Goal: Task Accomplishment & Management: Use online tool/utility

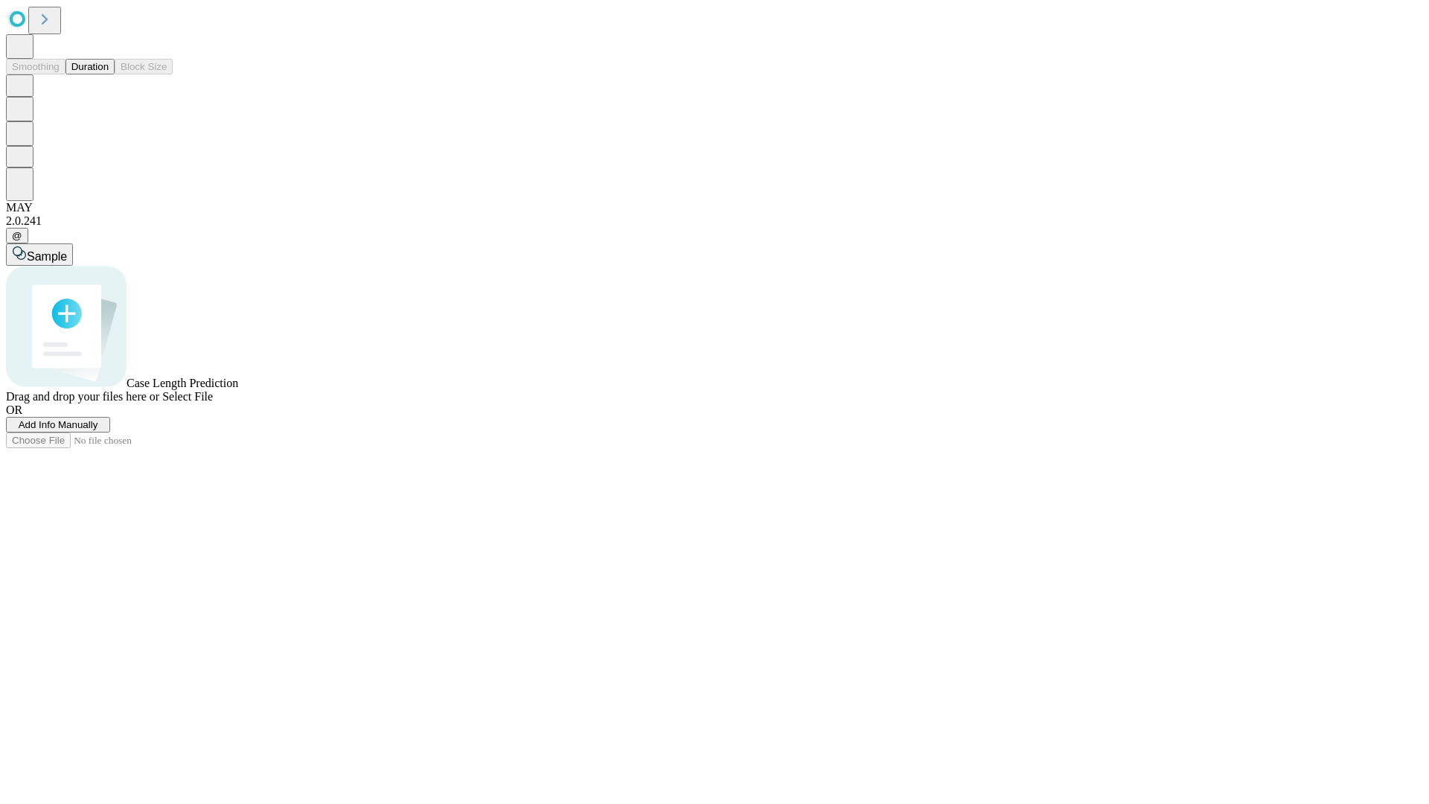
click at [109, 74] on button "Duration" at bounding box center [90, 67] width 49 height 16
click at [98, 430] on span "Add Info Manually" at bounding box center [59, 424] width 80 height 11
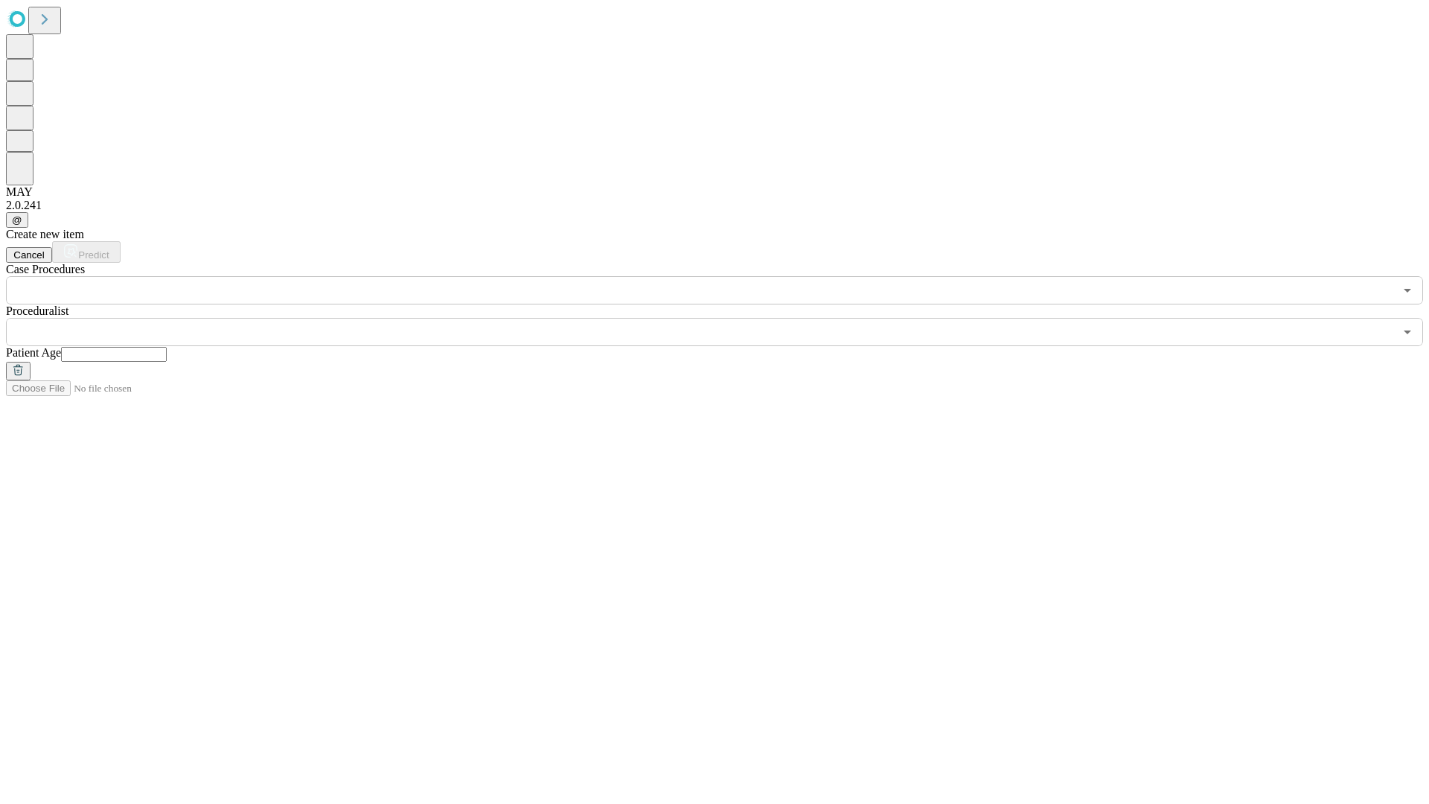
click at [167, 347] on input "text" at bounding box center [114, 354] width 106 height 15
type input "**"
click at [725, 318] on input "text" at bounding box center [700, 332] width 1388 height 28
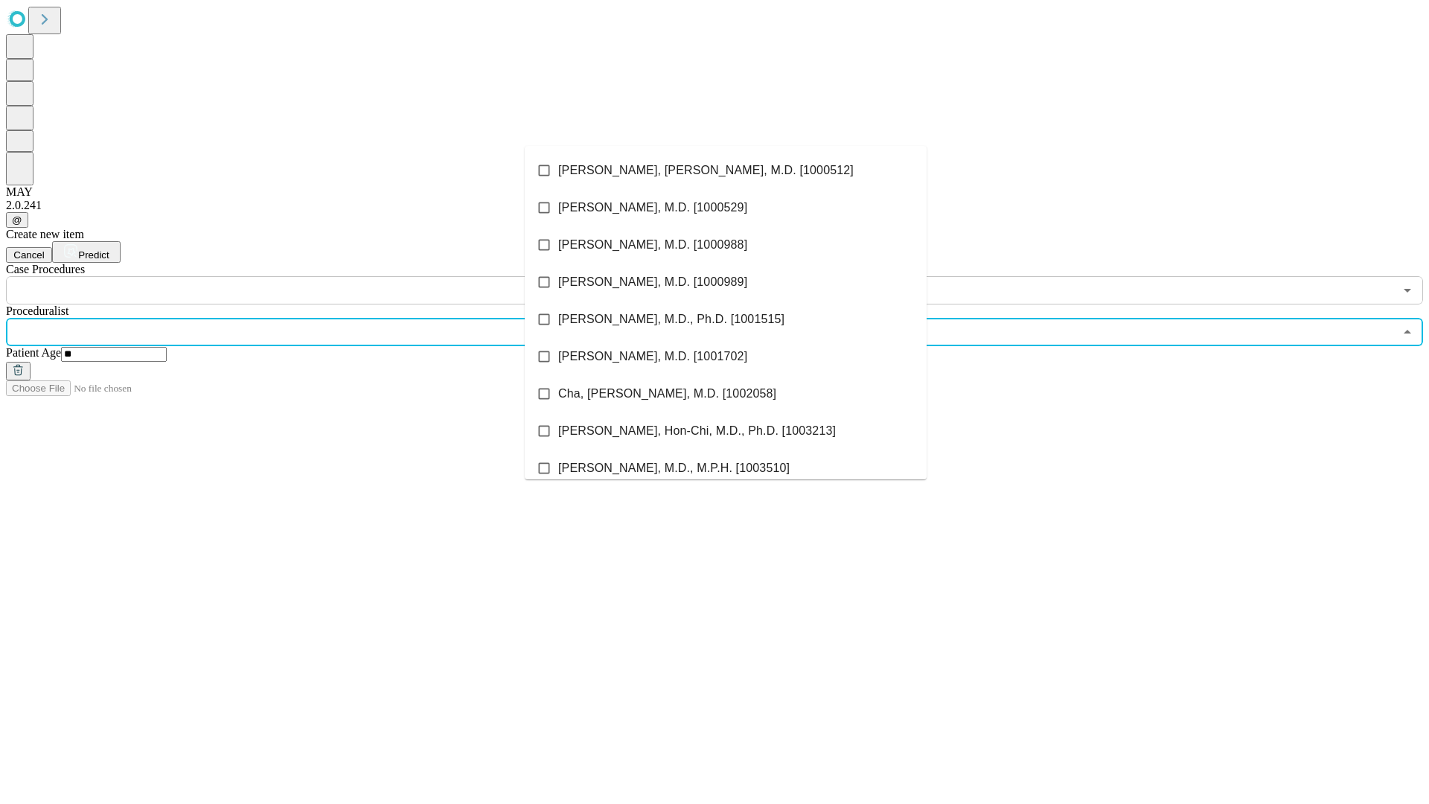
click at [726, 170] on li "[PERSON_NAME], [PERSON_NAME], M.D. [1000512]" at bounding box center [726, 170] width 402 height 37
click at [313, 276] on input "text" at bounding box center [700, 290] width 1388 height 28
